Goal: Task Accomplishment & Management: Use online tool/utility

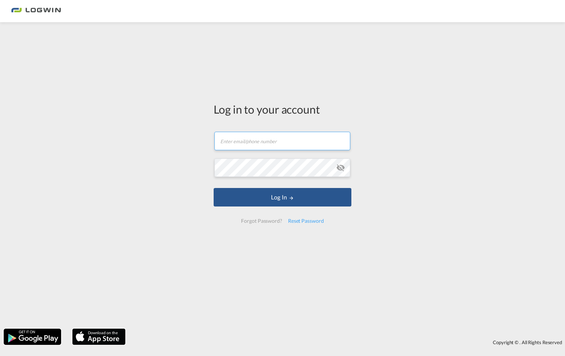
click at [279, 147] on input "text" at bounding box center [282, 141] width 136 height 19
type input "[EMAIL_ADDRESS][PERSON_NAME][DOMAIN_NAME]"
click at [214, 188] on button "Log In" at bounding box center [283, 197] width 138 height 19
